Goal: Task Accomplishment & Management: Use online tool/utility

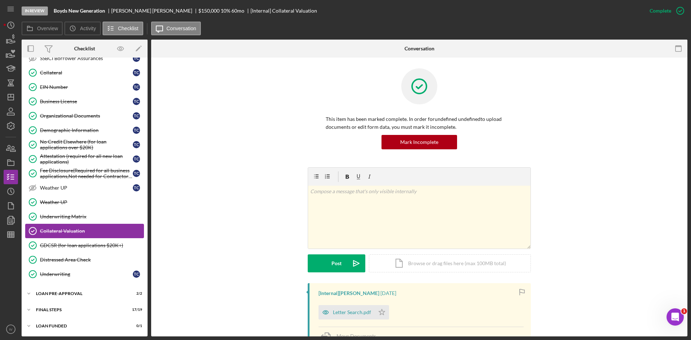
scroll to position [165, 0]
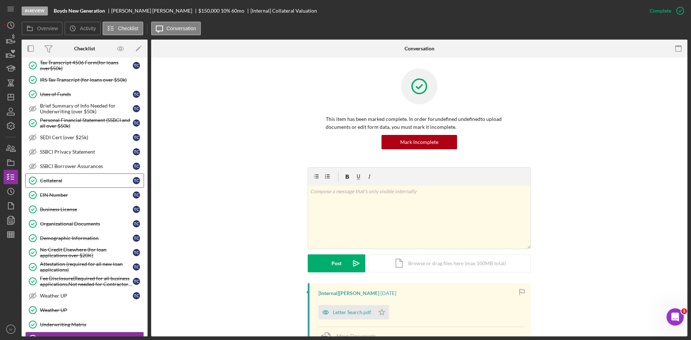
click at [65, 178] on div "Collateral" at bounding box center [86, 181] width 93 height 6
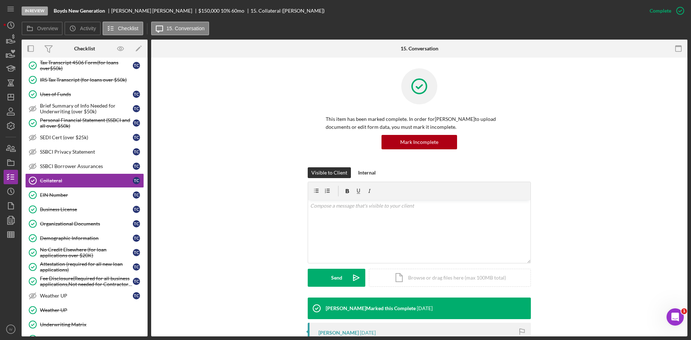
scroll to position [128, 0]
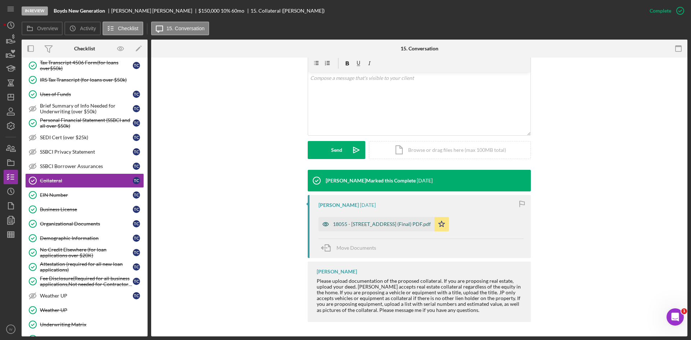
click at [350, 225] on div "18055 - [STREET_ADDRESS] (Final) PDF.pdf" at bounding box center [382, 224] width 98 height 6
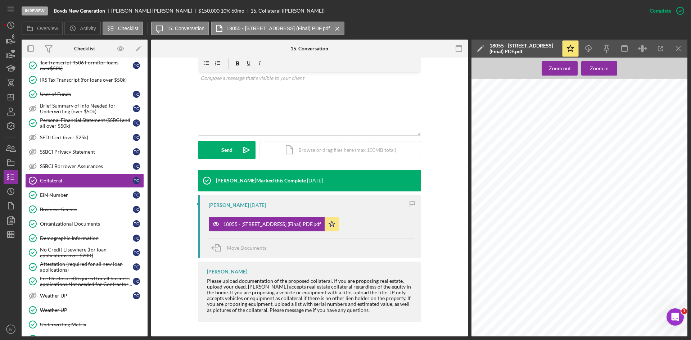
scroll to position [504, 0]
click at [10, 96] on icon "Icon/Dashboard" at bounding box center [11, 97] width 18 height 18
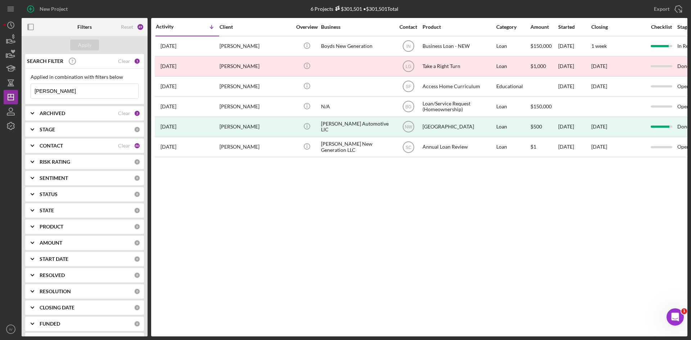
drag, startPoint x: 71, startPoint y: 91, endPoint x: 26, endPoint y: 92, distance: 45.7
click at [27, 92] on div "Applied in combination with filters below [PERSON_NAME] Icon/Menu Close" at bounding box center [84, 87] width 119 height 36
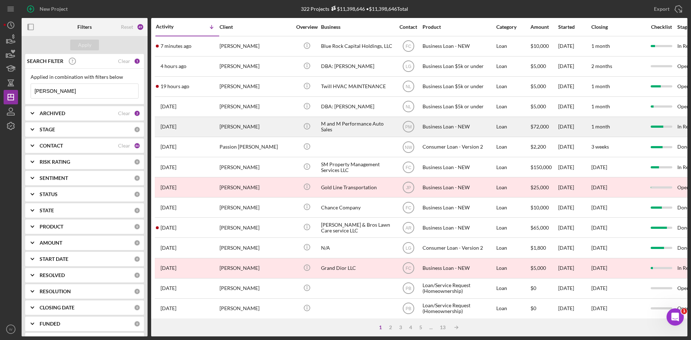
type input "[PERSON_NAME]"
click at [229, 124] on div "[PERSON_NAME]" at bounding box center [255, 126] width 72 height 19
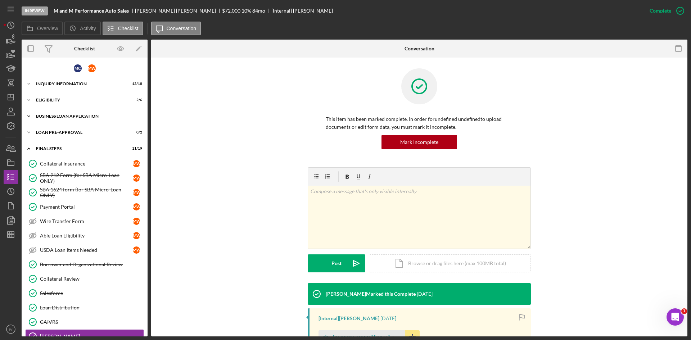
click at [43, 115] on div "BUSINESS LOAN APPLICATION" at bounding box center [87, 116] width 103 height 4
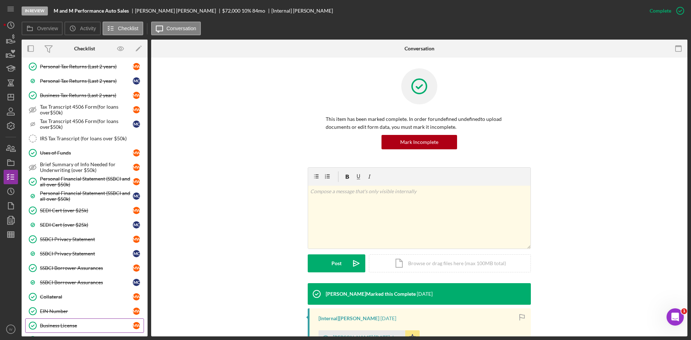
scroll to position [216, 0]
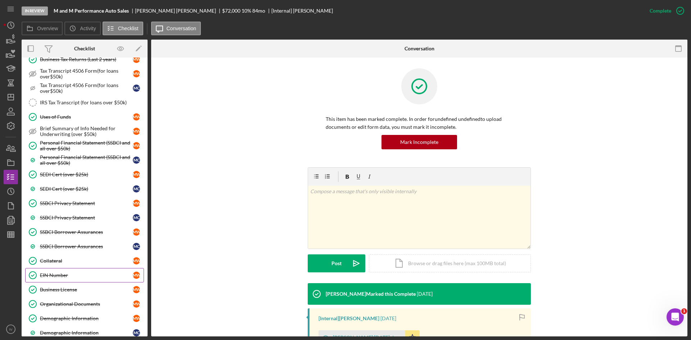
click at [73, 279] on link "EIN Number EIN Number M W" at bounding box center [84, 275] width 119 height 14
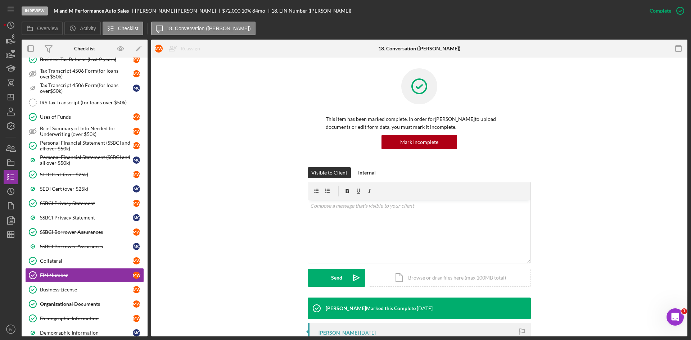
scroll to position [108, 0]
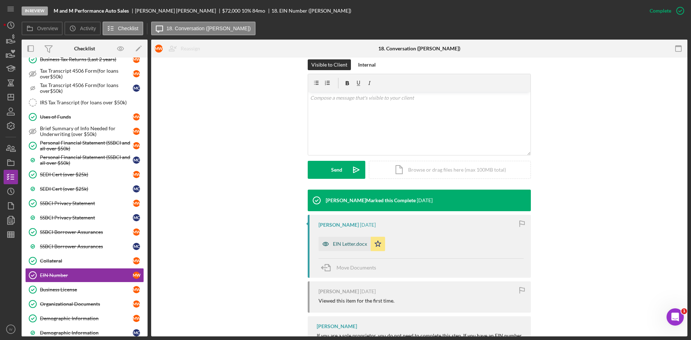
click at [345, 243] on div "EIN Letter.docx" at bounding box center [350, 244] width 34 height 6
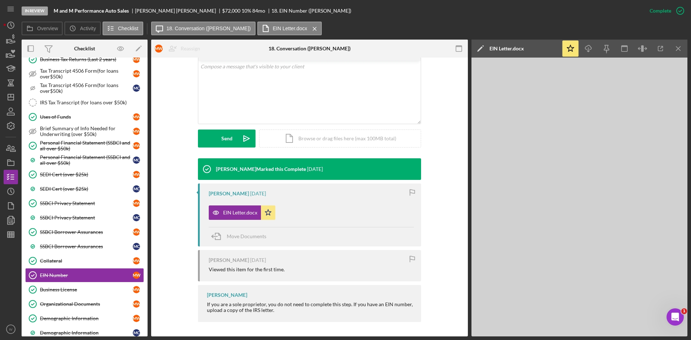
scroll to position [0, 0]
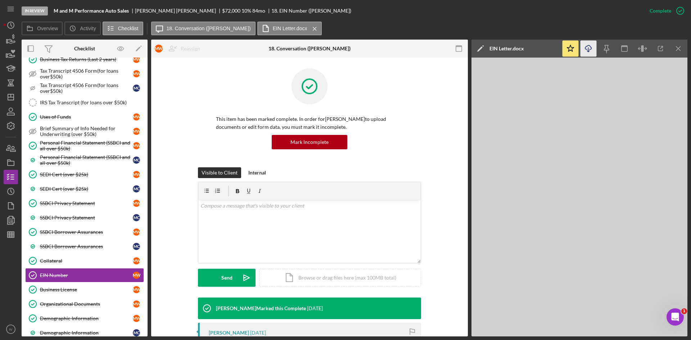
click at [591, 49] on icon "button" at bounding box center [588, 47] width 6 height 4
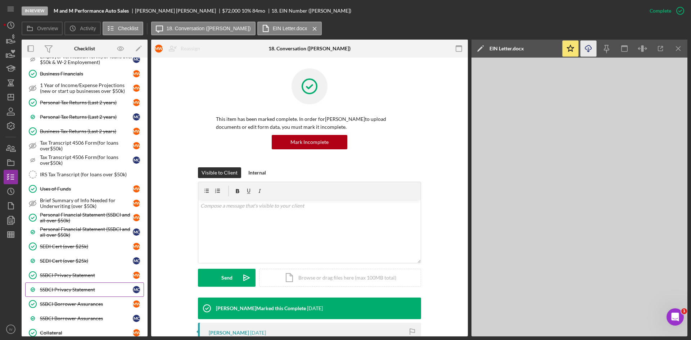
scroll to position [216, 0]
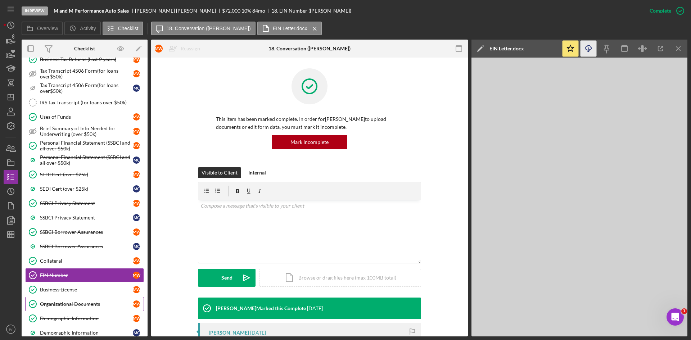
click at [84, 306] on div "Organizational Documents" at bounding box center [86, 304] width 93 height 6
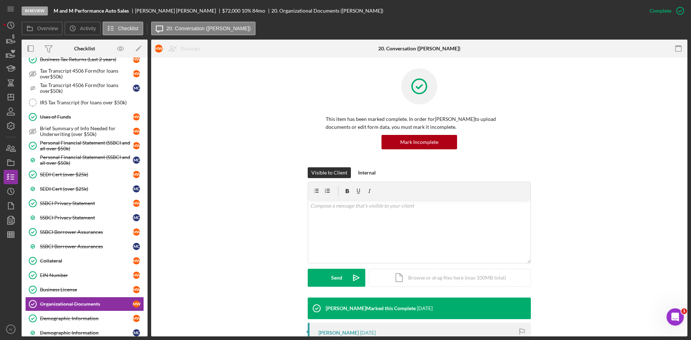
scroll to position [144, 0]
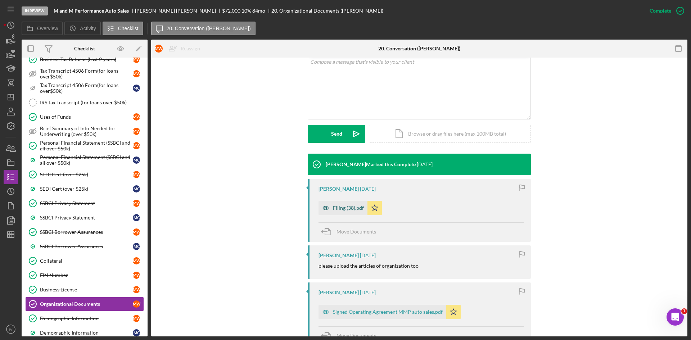
click at [347, 210] on div "Filing (38).pdf" at bounding box center [348, 208] width 31 height 6
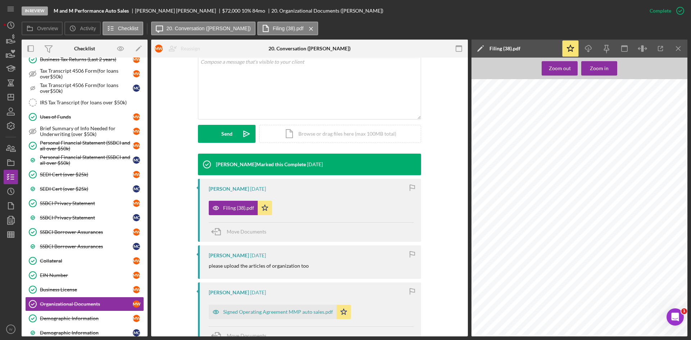
scroll to position [324, 0]
click at [264, 312] on div "Signed Operating Agreement MMP auto sales.pdf" at bounding box center [278, 312] width 110 height 6
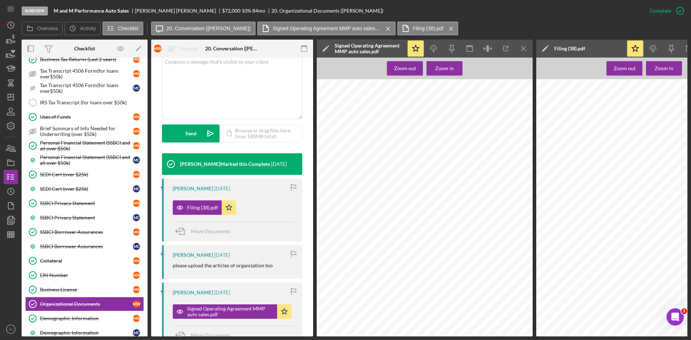
scroll to position [216, 0]
